Goal: Find specific page/section: Find specific page/section

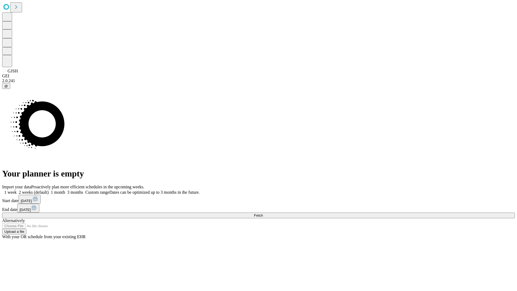
click at [263, 213] on span "Fetch" at bounding box center [258, 215] width 9 height 4
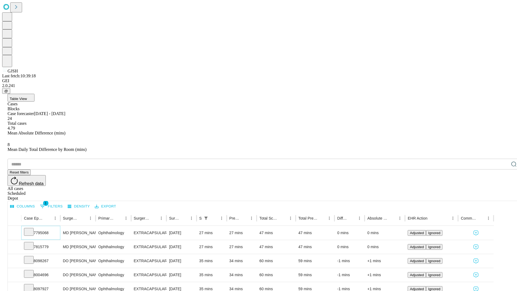
click at [32, 229] on icon at bounding box center [28, 231] width 5 height 5
